Goal: Transaction & Acquisition: Purchase product/service

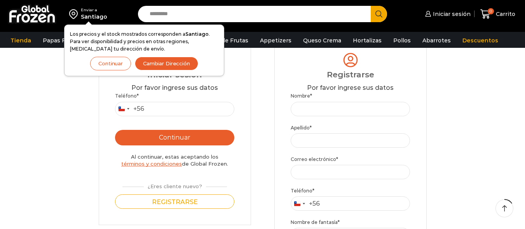
scroll to position [78, 0]
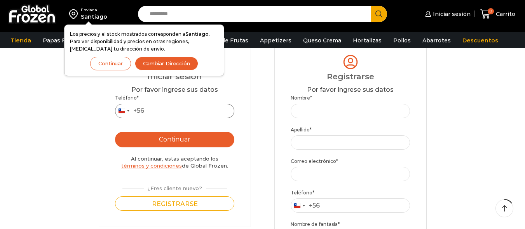
click at [210, 115] on input "Teléfono *" at bounding box center [175, 111] width 120 height 14
type input "*********"
click at [193, 137] on button "Continuar" at bounding box center [175, 140] width 120 height 16
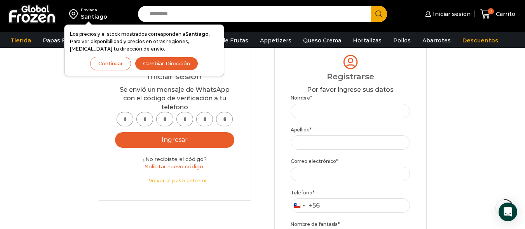
click at [126, 120] on input "text" at bounding box center [125, 119] width 17 height 14
type input "*"
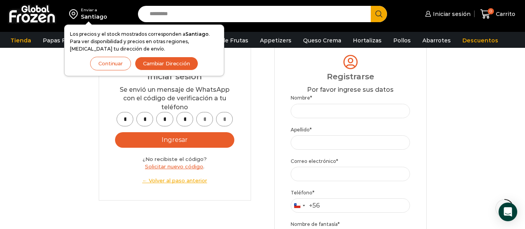
type input "*"
click at [148, 138] on button "Ingresar" at bounding box center [175, 140] width 120 height 16
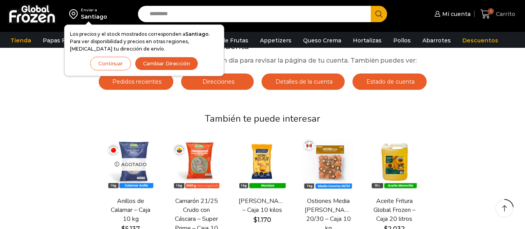
scroll to position [78, 0]
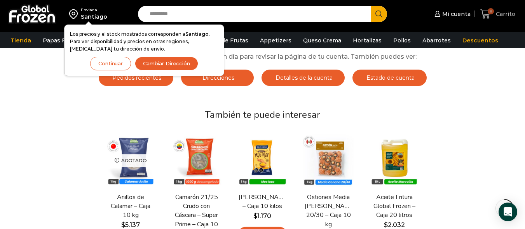
click at [493, 18] on span "8" at bounding box center [488, 14] width 14 height 10
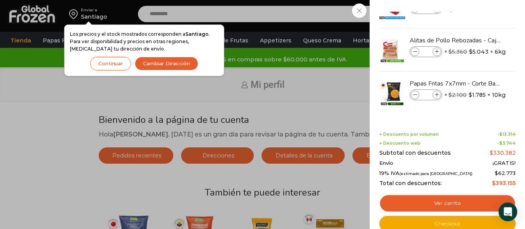
scroll to position [117, 0]
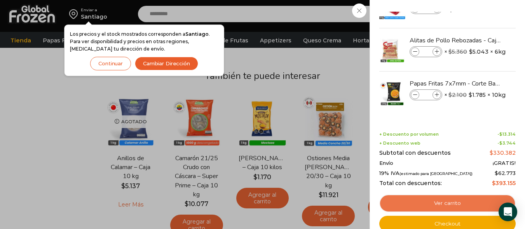
click at [459, 198] on link "Ver carrito" at bounding box center [447, 203] width 136 height 18
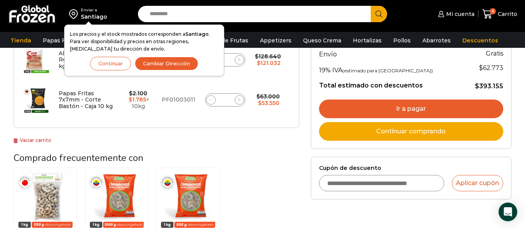
scroll to position [156, 0]
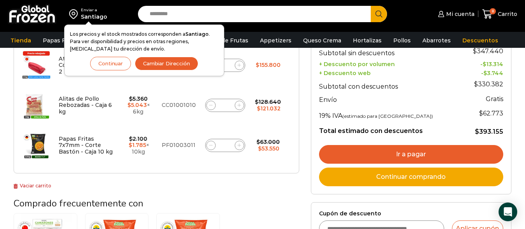
click at [408, 177] on link "Continuar comprando" at bounding box center [411, 177] width 184 height 19
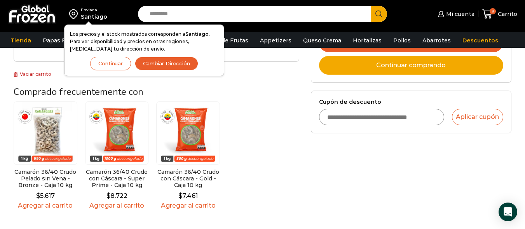
scroll to position [272, 0]
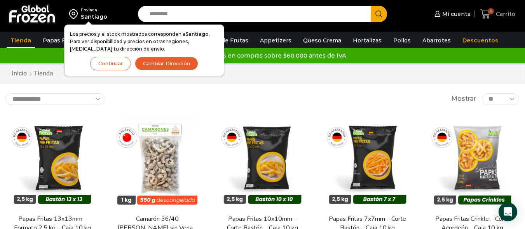
drag, startPoint x: 491, startPoint y: 13, endPoint x: 489, endPoint y: 133, distance: 119.8
click at [492, 12] on span "8" at bounding box center [491, 11] width 6 height 6
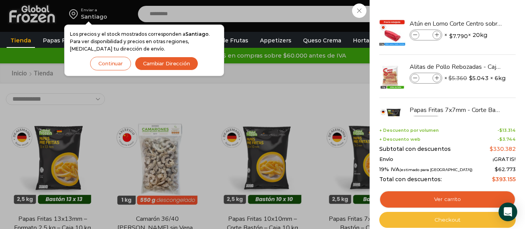
click at [458, 216] on link "Checkout" at bounding box center [447, 220] width 136 height 16
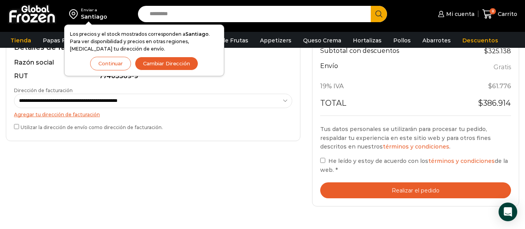
scroll to position [389, 0]
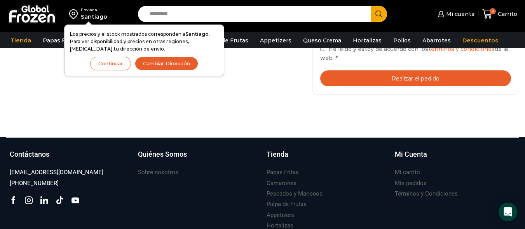
click at [386, 80] on button "Realizar el pedido" at bounding box center [415, 78] width 191 height 16
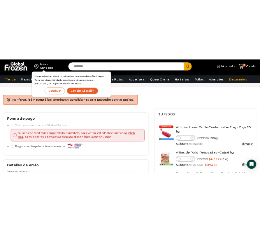
scroll to position [0, 0]
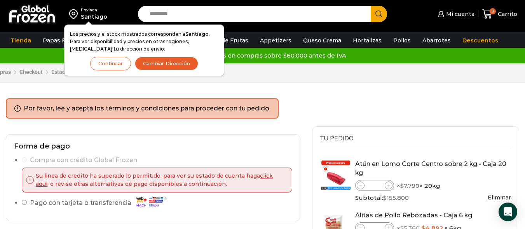
click at [119, 65] on button "Continuar" at bounding box center [110, 64] width 41 height 14
